Goal: Browse casually

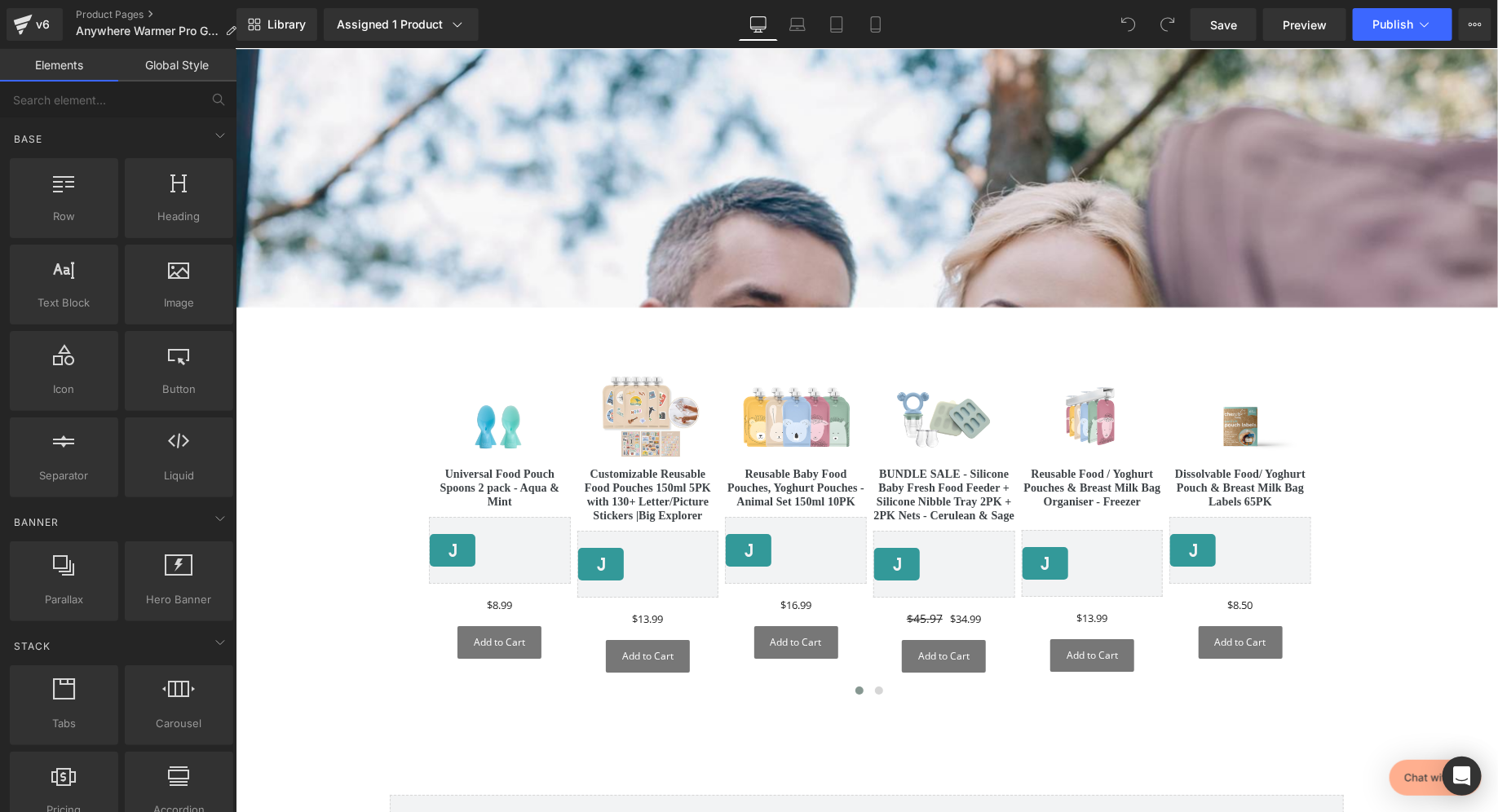
scroll to position [7577, 0]
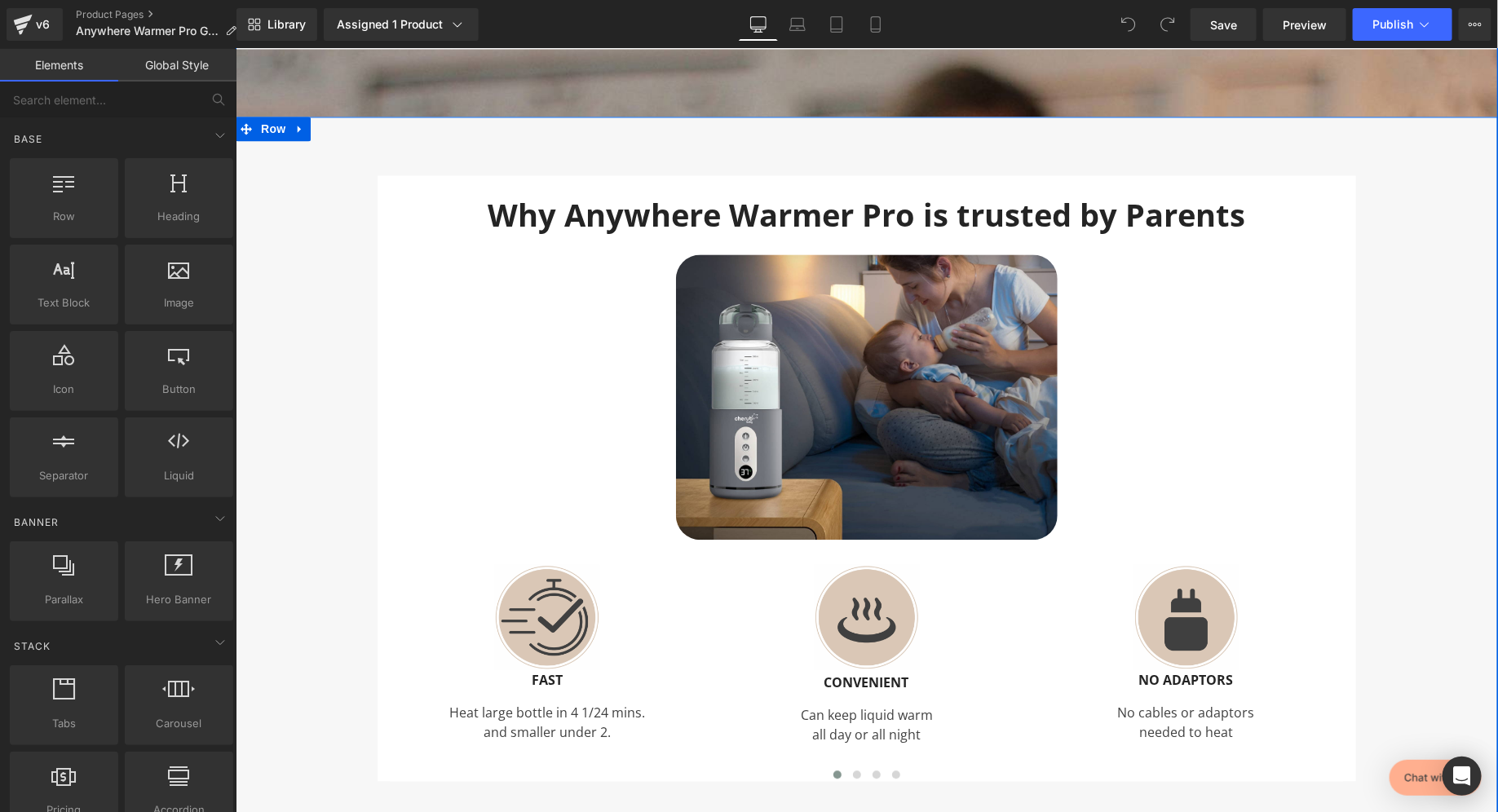
click at [1466, 692] on div "Why Anywhere Warmer Pro is trusted by Parents Heading Image Image FAST Text Blo…" at bounding box center [866, 478] width 1263 height 606
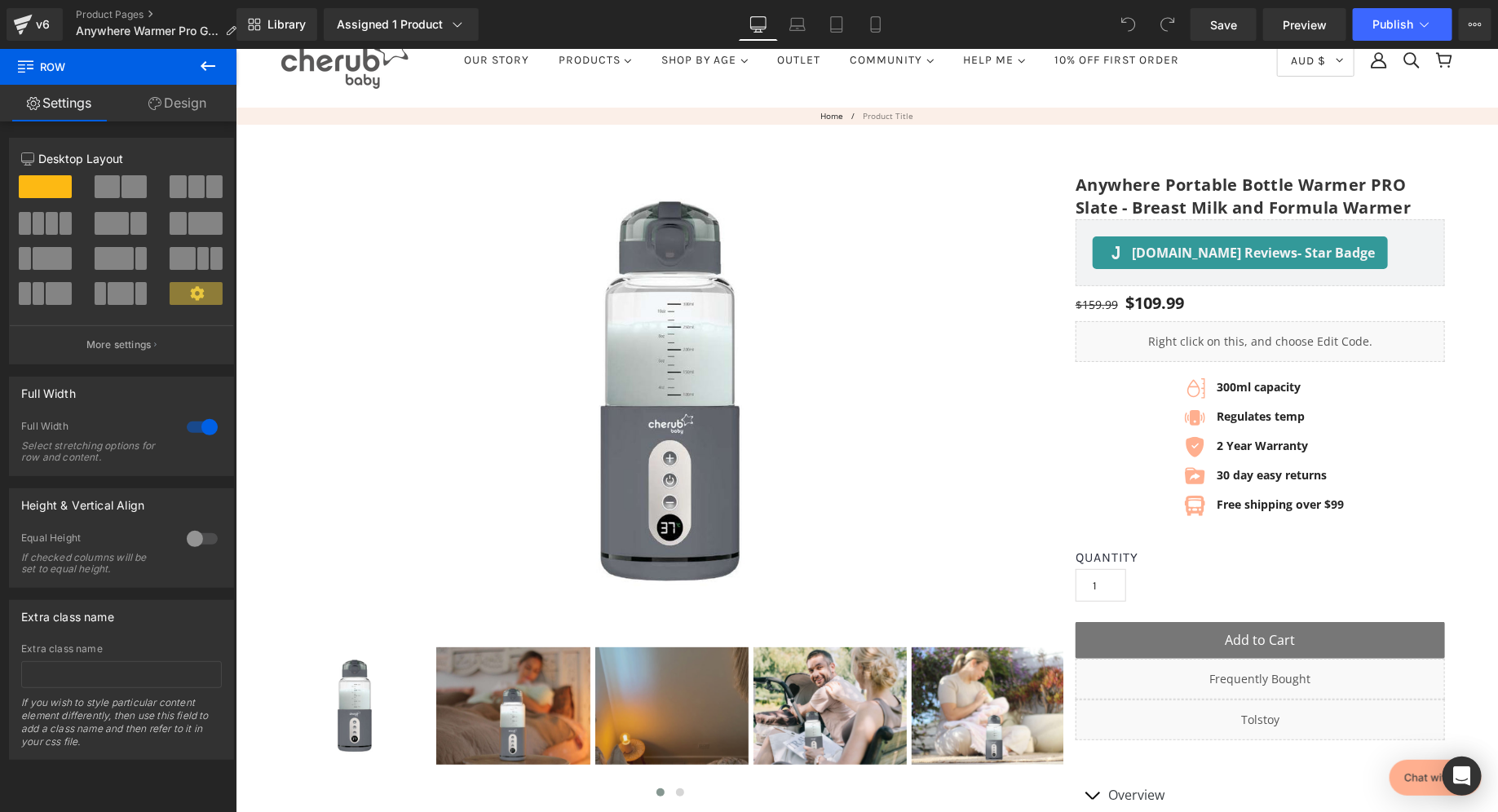
scroll to position [0, 0]
